Goal: Task Accomplishment & Management: Use online tool/utility

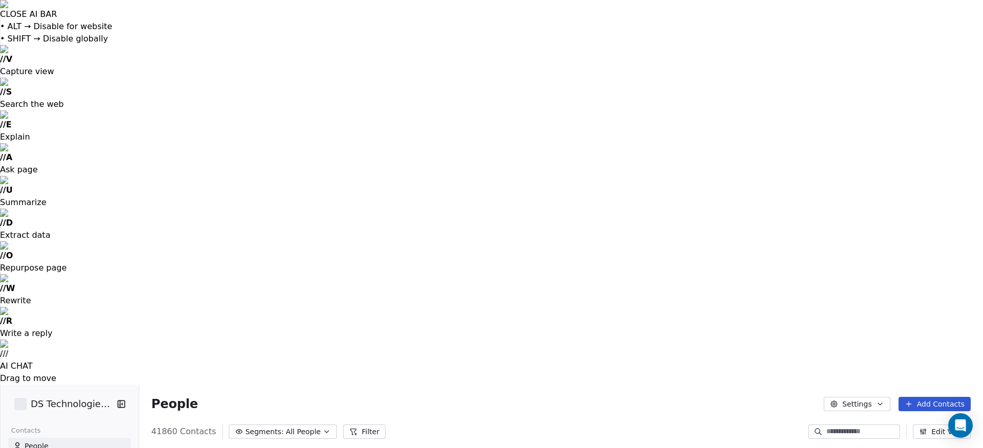
scroll to position [395, 845]
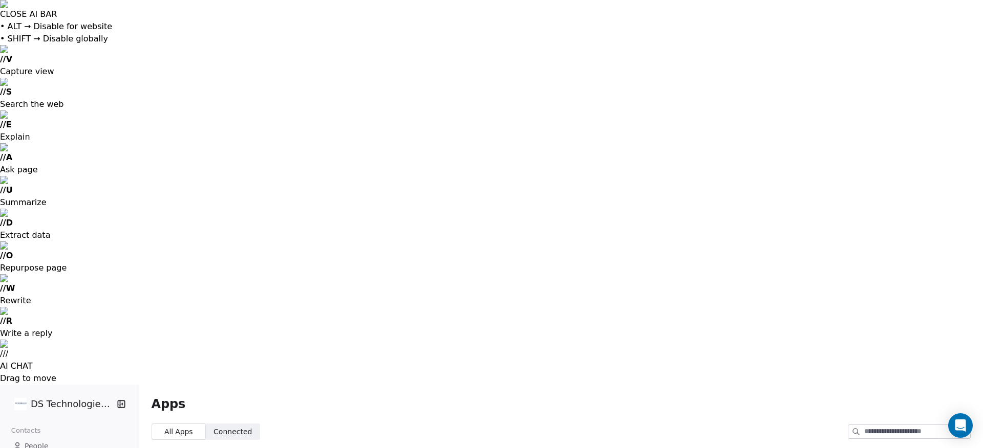
click at [359, 420] on icon at bounding box center [356, 424] width 8 height 8
